Goal: Task Accomplishment & Management: Manage account settings

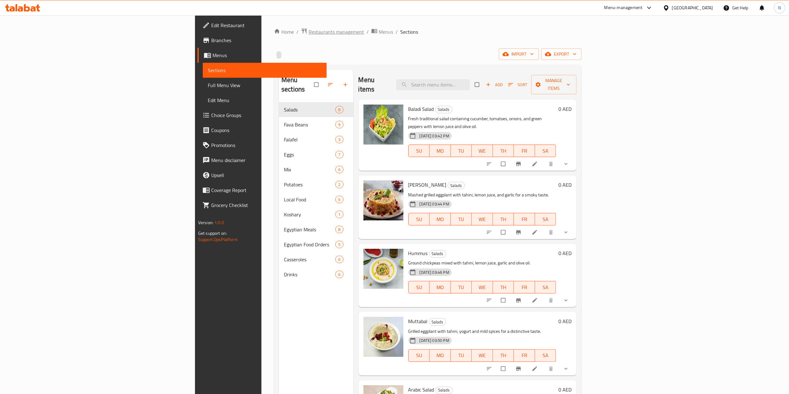
click at [309, 31] on span "Restaurants management" at bounding box center [337, 31] width 56 height 7
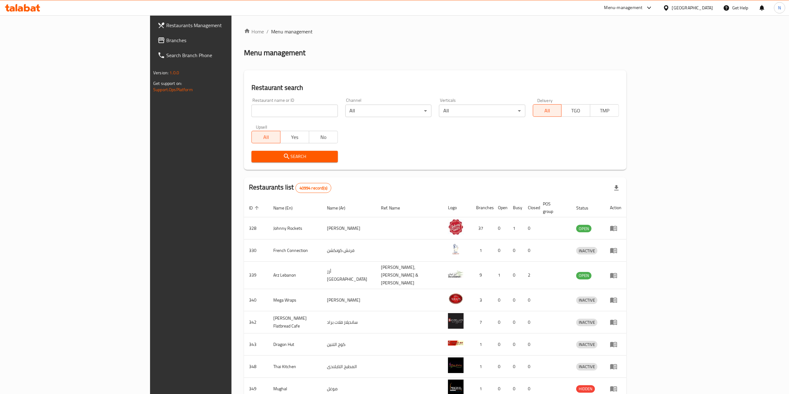
click at [49, 41] on div at bounding box center [394, 197] width 789 height 394
click at [166, 41] on span "Branches" at bounding box center [221, 40] width 110 height 7
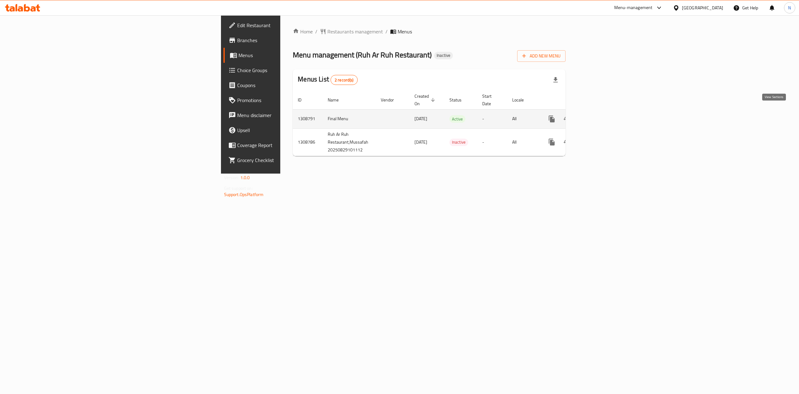
click at [600, 115] on icon "enhanced table" at bounding box center [596, 118] width 7 height 7
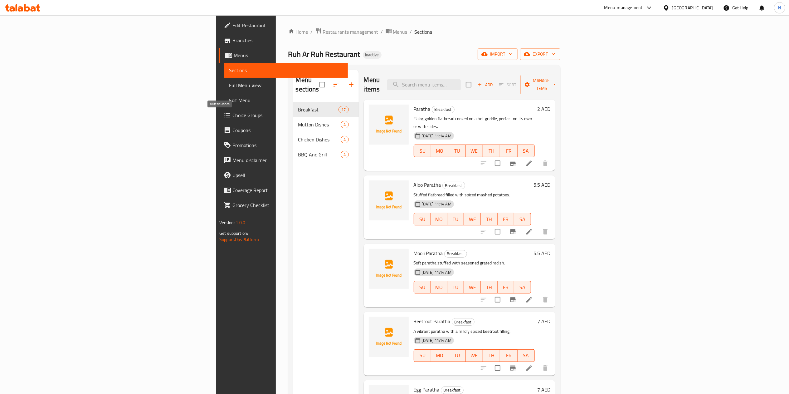
click at [298, 121] on span "Mutton Dishes" at bounding box center [319, 124] width 43 height 7
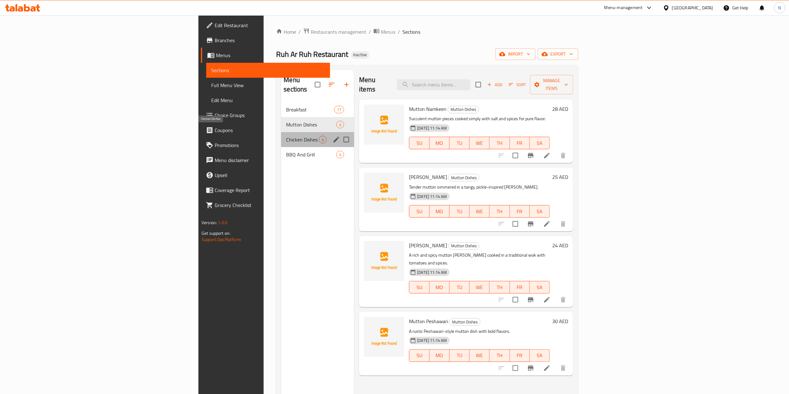
click at [286, 136] on span "Chicken Dishes" at bounding box center [302, 139] width 33 height 7
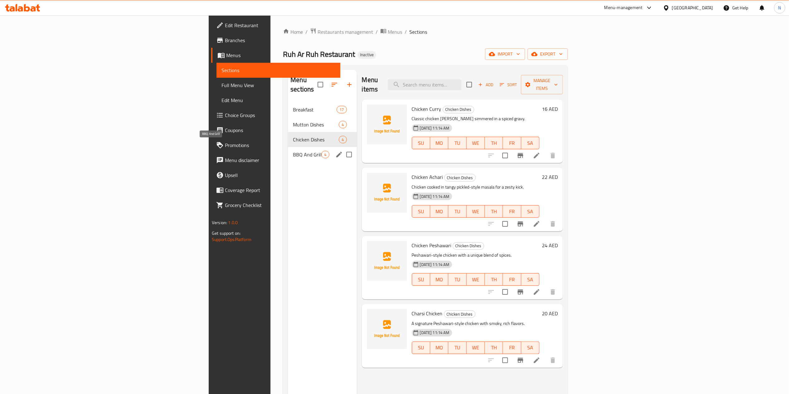
click at [293, 151] on span "BBQ And Grill" at bounding box center [307, 154] width 28 height 7
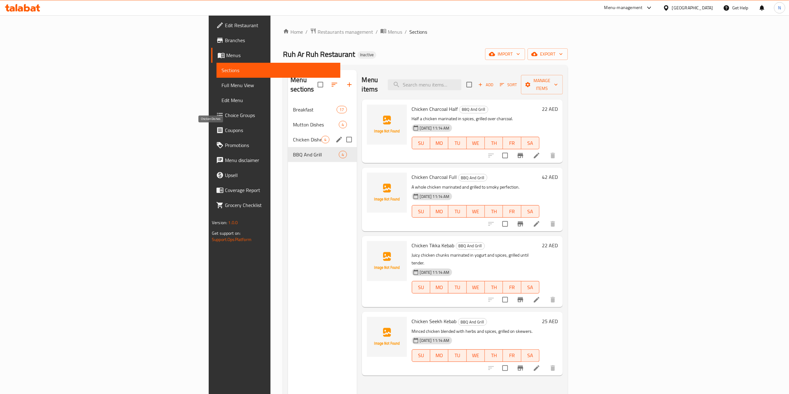
click at [293, 136] on span "Chicken Dishes" at bounding box center [307, 139] width 28 height 7
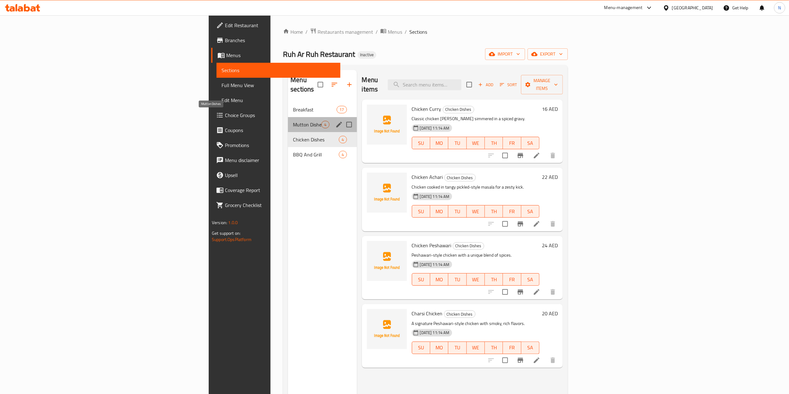
click at [293, 121] on span "Mutton Dishes" at bounding box center [307, 124] width 28 height 7
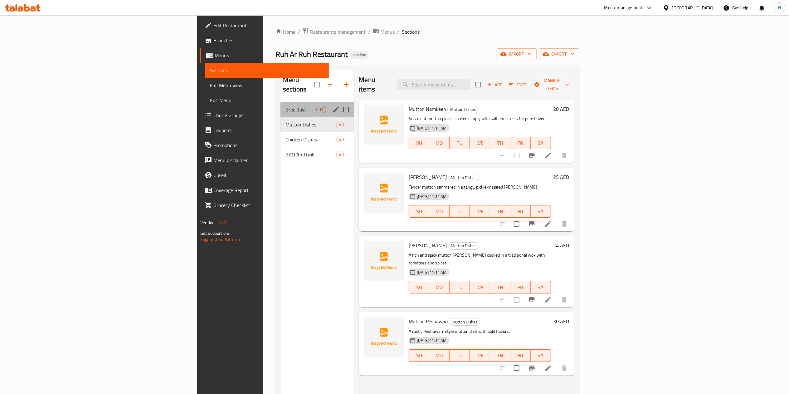
click at [280, 102] on div "Breakfast 17" at bounding box center [316, 109] width 73 height 15
